Goal: Information Seeking & Learning: Learn about a topic

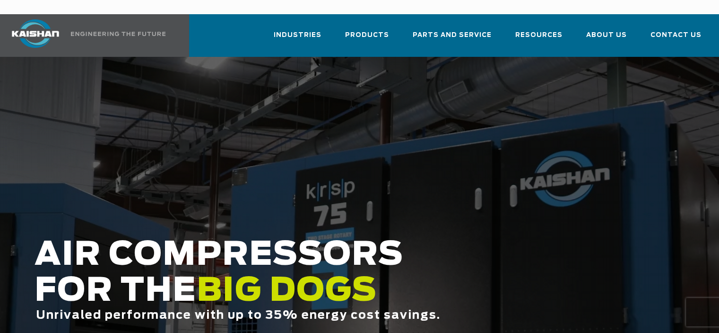
drag, startPoint x: 515, startPoint y: 236, endPoint x: 456, endPoint y: -45, distance: 287.0
click at [685, 30] on span "Contact Us" at bounding box center [676, 36] width 51 height 13
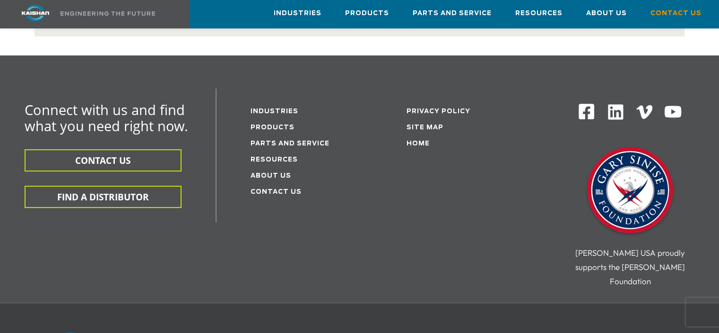
scroll to position [254, 0]
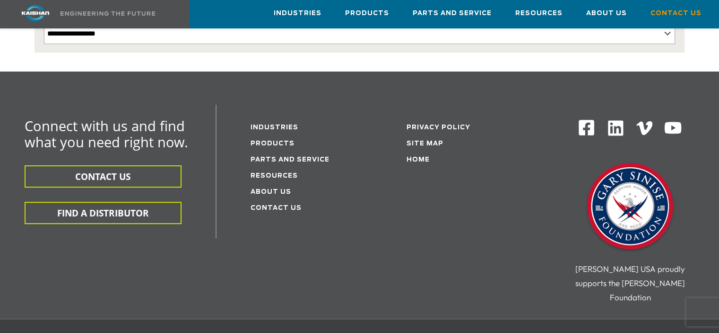
drag, startPoint x: 357, startPoint y: 260, endPoint x: 359, endPoint y: 227, distance: 33.2
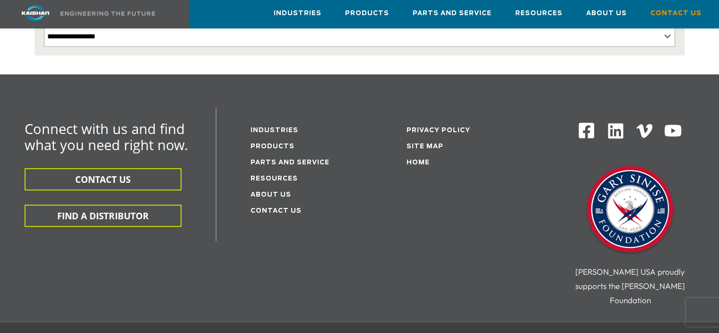
scroll to position [249, 0]
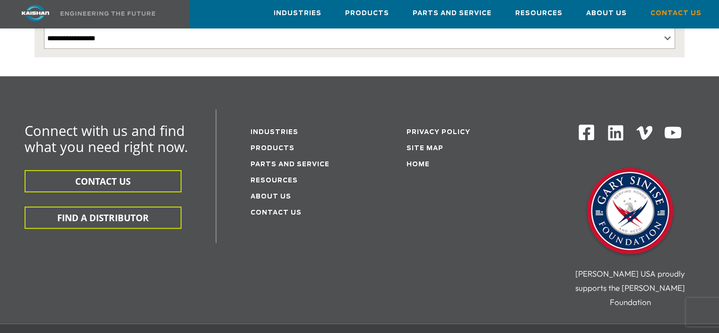
drag, startPoint x: 354, startPoint y: 240, endPoint x: 353, endPoint y: 227, distance: 12.8
click at [286, 177] on link "Resources" at bounding box center [274, 180] width 47 height 6
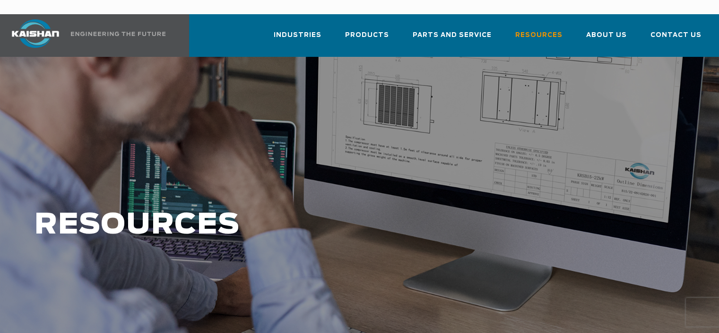
drag, startPoint x: 477, startPoint y: 283, endPoint x: 444, endPoint y: 99, distance: 187.3
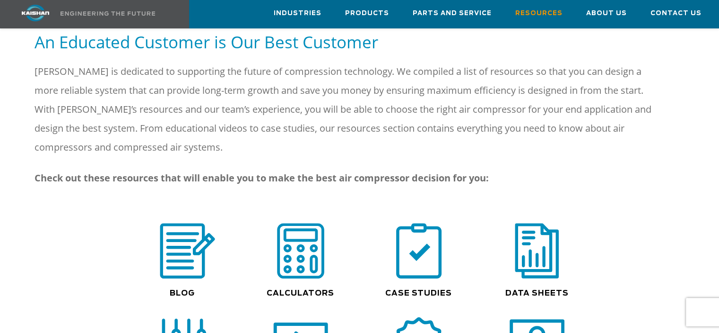
scroll to position [709, 0]
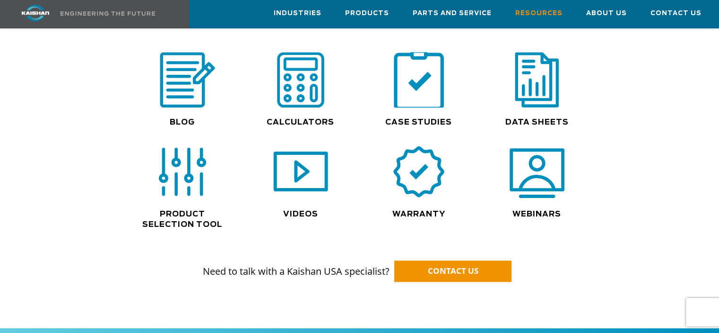
click at [426, 74] on img at bounding box center [419, 79] width 61 height 61
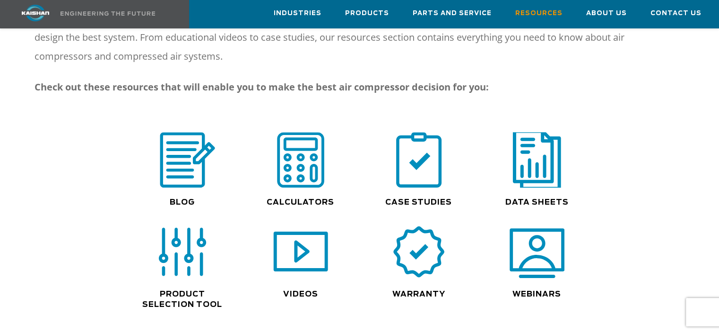
scroll to position [615, 0]
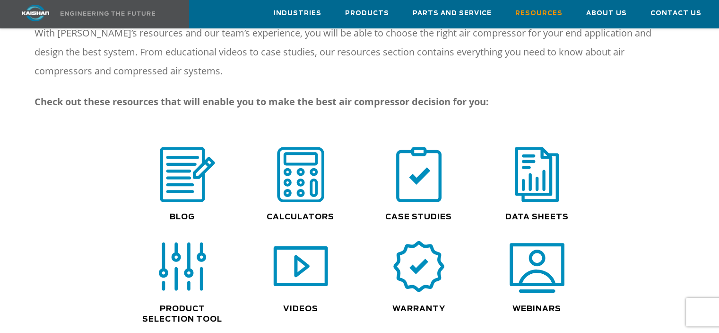
drag, startPoint x: 178, startPoint y: 254, endPoint x: 657, endPoint y: 261, distance: 479.6
click at [657, 261] on div "RESOURCES Acquiring and applying technical knowledge is crucial, especially in …" at bounding box center [359, 64] width 719 height 1245
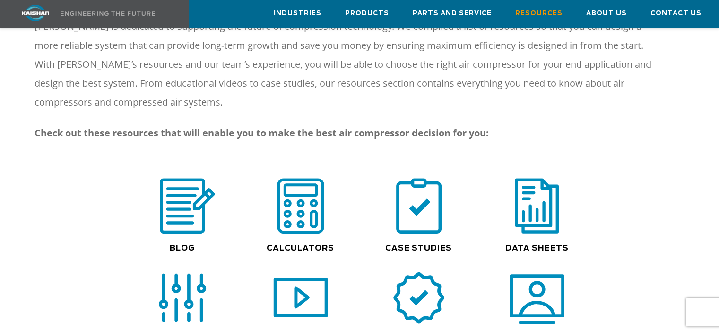
scroll to position [568, 0]
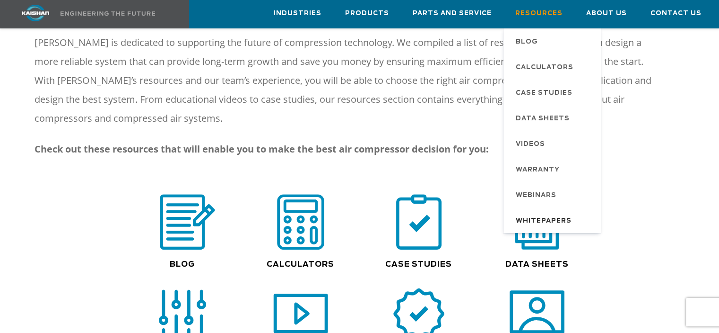
click at [560, 217] on span "Whitepapers" at bounding box center [544, 221] width 56 height 16
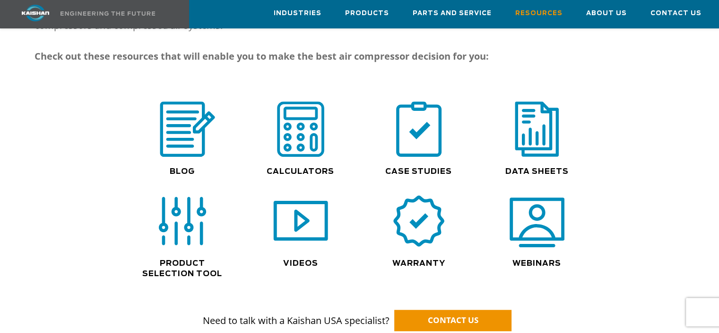
scroll to position [662, 0]
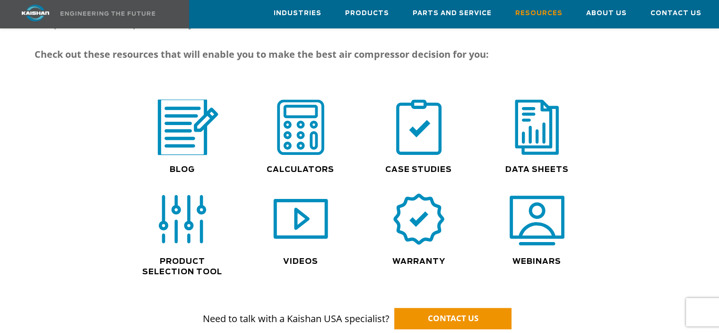
click at [176, 111] on img at bounding box center [183, 126] width 72 height 61
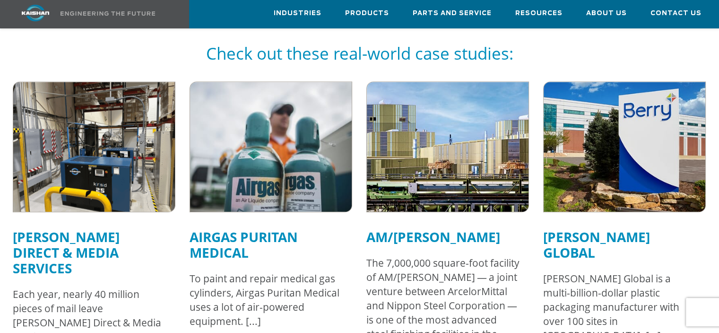
scroll to position [615, 0]
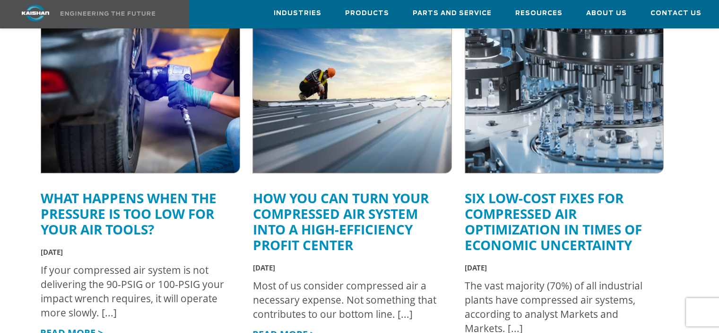
scroll to position [378, 0]
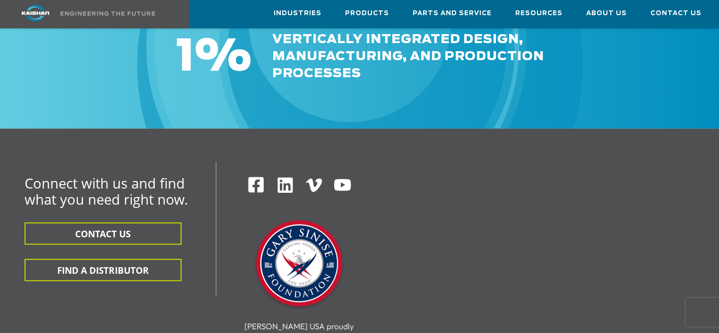
drag, startPoint x: 655, startPoint y: 201, endPoint x: 652, endPoint y: 275, distance: 74.3
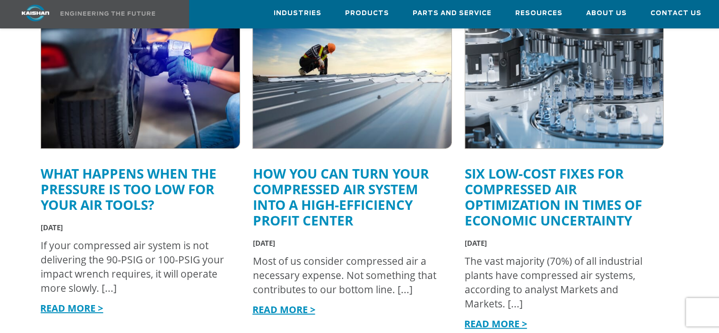
drag, startPoint x: 643, startPoint y: 277, endPoint x: 581, endPoint y: 124, distance: 165.0
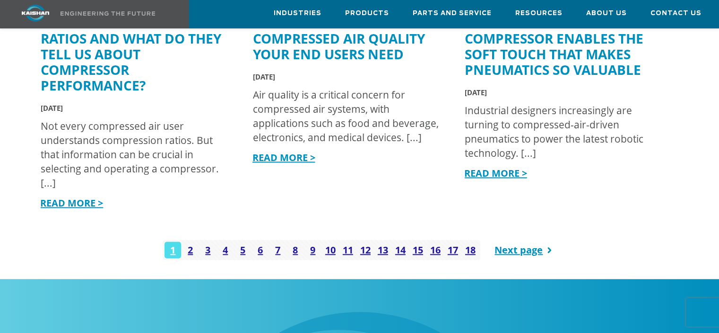
scroll to position [1277, 0]
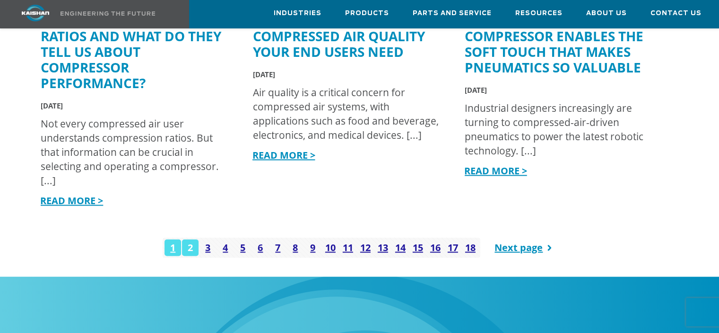
click at [190, 239] on link "2" at bounding box center [190, 247] width 17 height 17
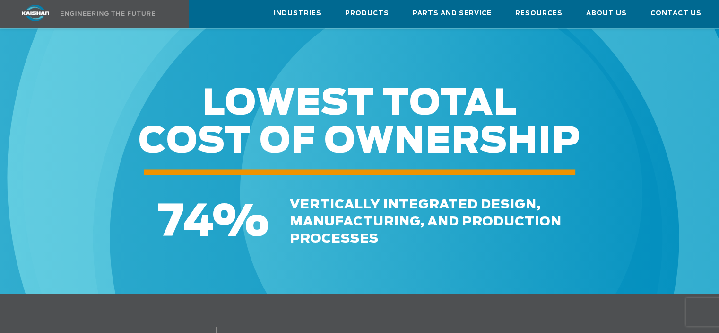
scroll to position [1419, 0]
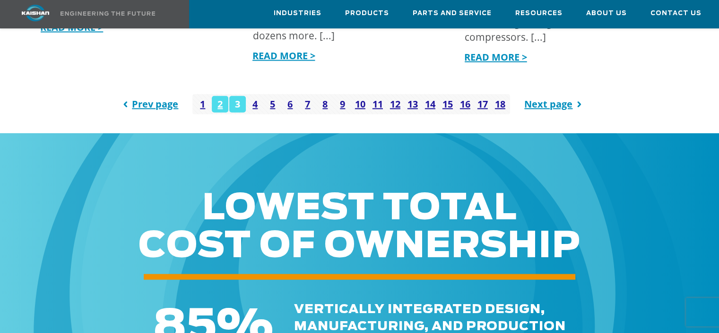
click at [236, 96] on link "3" at bounding box center [237, 104] width 17 height 17
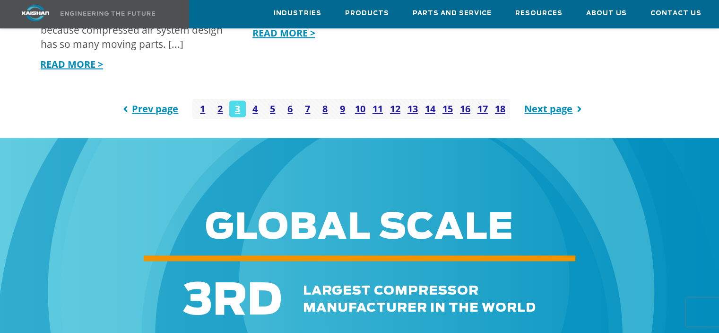
scroll to position [1419, 0]
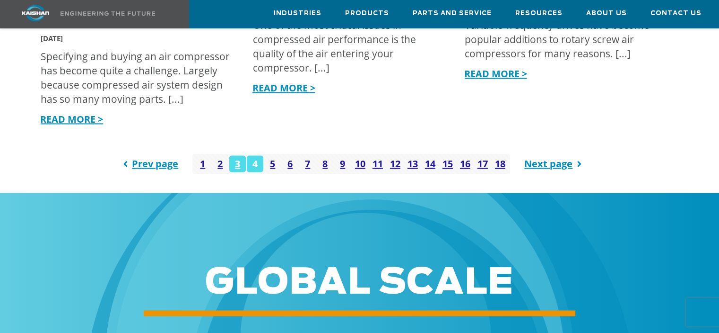
click at [256, 155] on link "4" at bounding box center [255, 163] width 17 height 17
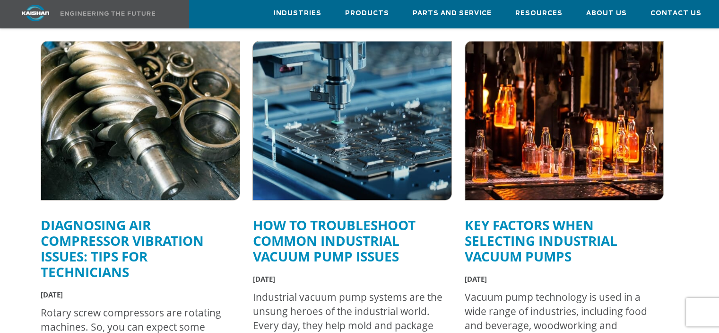
scroll to position [1277, 0]
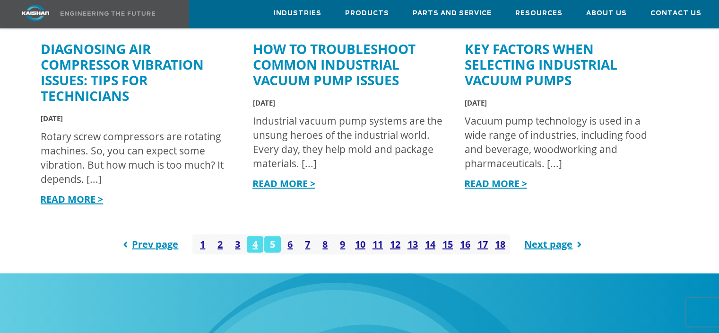
click at [274, 236] on link "5" at bounding box center [272, 244] width 17 height 17
